Goal: Navigation & Orientation: Find specific page/section

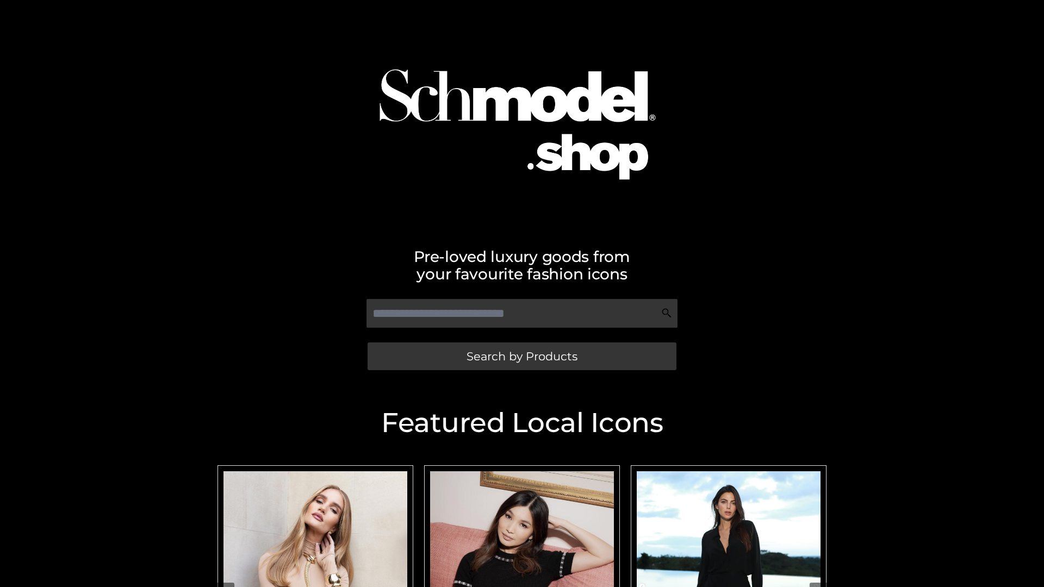
click at [521, 356] on span "Search by Products" at bounding box center [521, 356] width 111 height 11
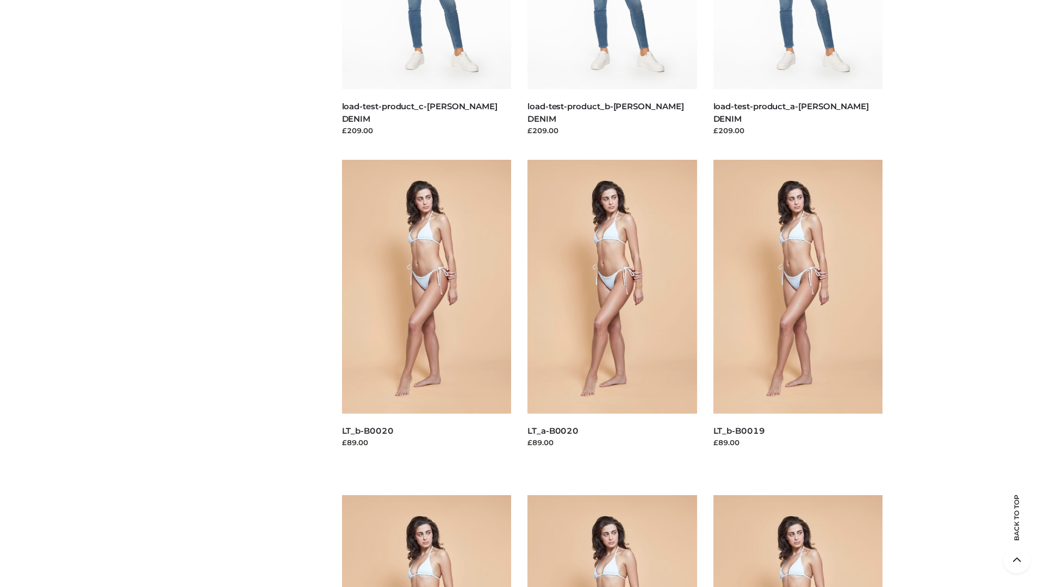
scroll to position [2866, 0]
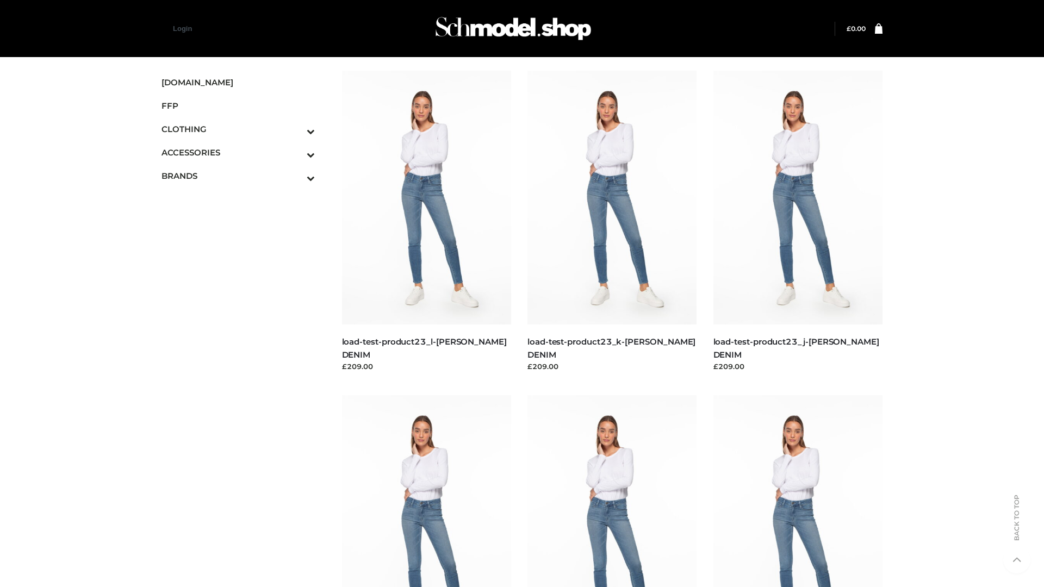
scroll to position [885, 0]
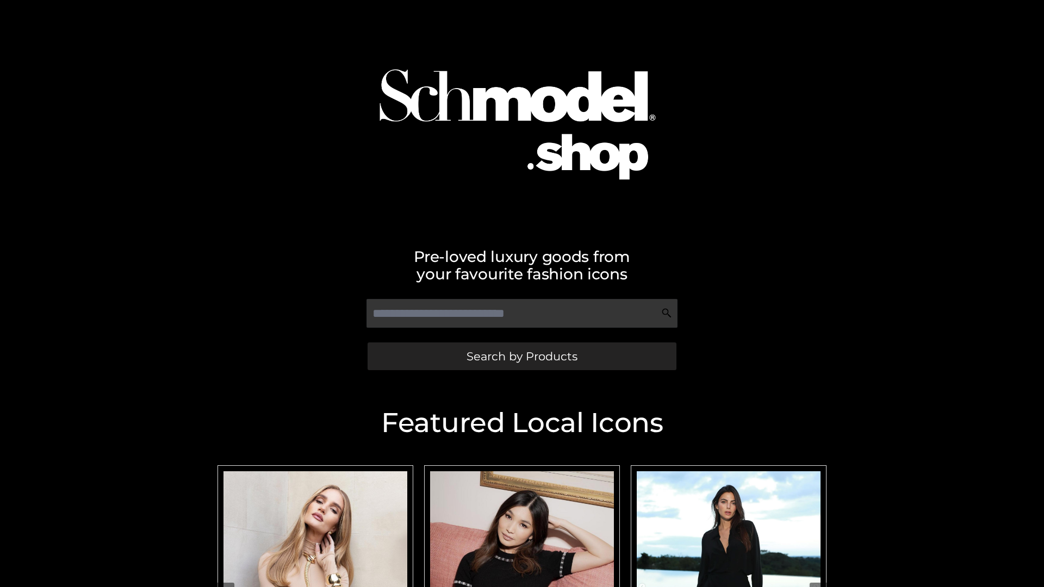
click at [521, 356] on span "Search by Products" at bounding box center [521, 356] width 111 height 11
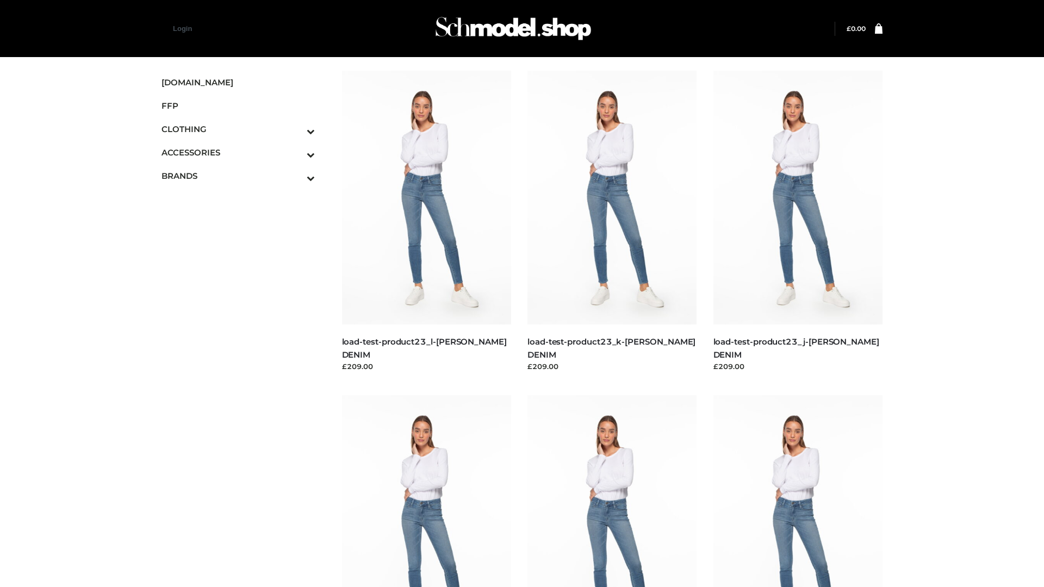
scroll to position [885, 0]
